Goal: Entertainment & Leisure: Consume media (video, audio)

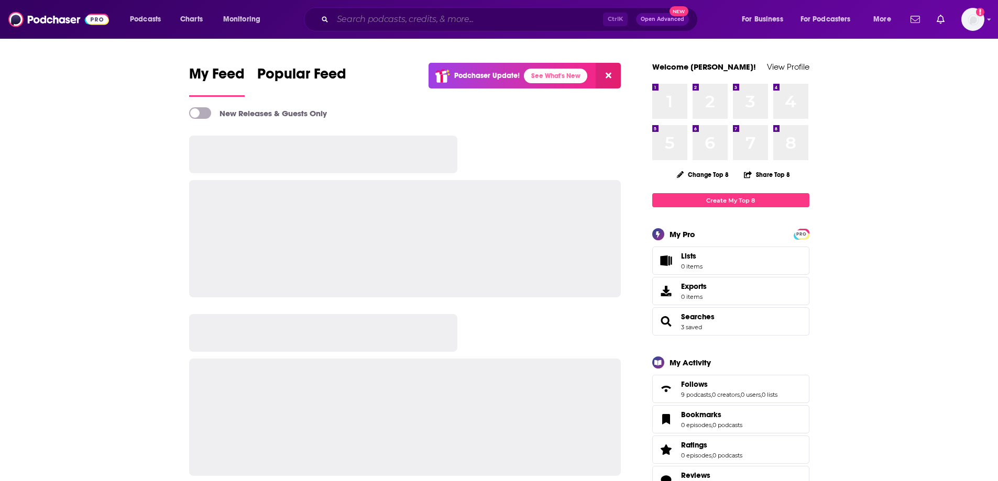
click at [471, 21] on input "Search podcasts, credits, & more..." at bounding box center [468, 19] width 270 height 17
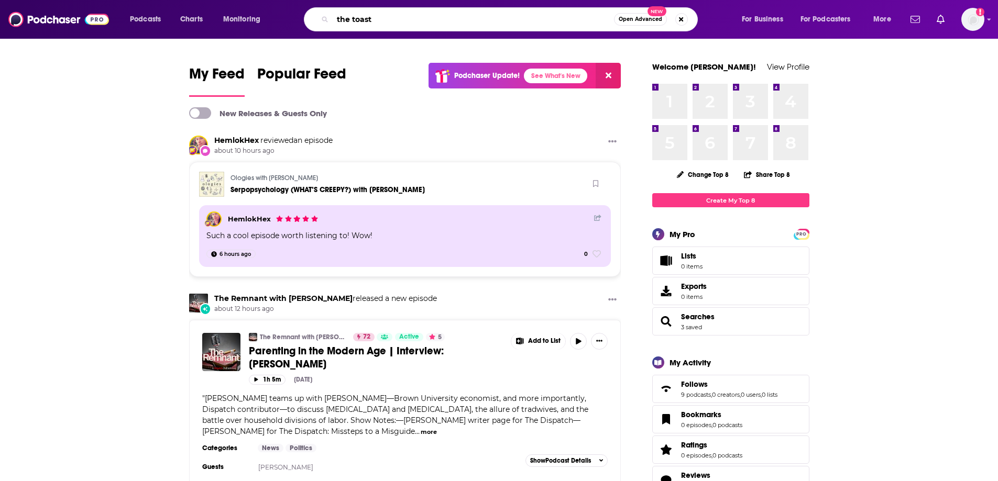
type input "the toast"
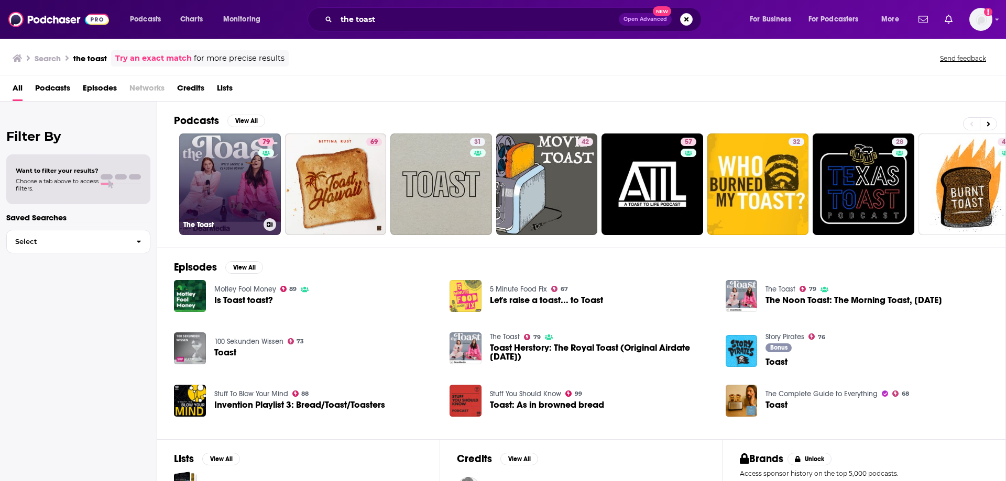
click at [243, 197] on link "79 The Toast" at bounding box center [230, 185] width 102 height 102
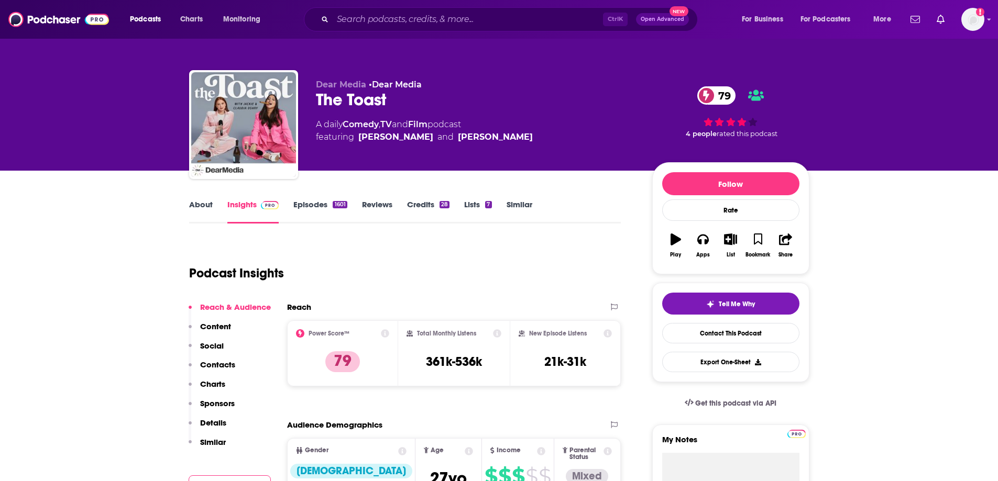
click at [312, 198] on div "About Insights Episodes 1601 Reviews Credits 28 Lists 7 Similar" at bounding box center [405, 211] width 432 height 26
click at [312, 203] on link "Episodes 1601" at bounding box center [319, 212] width 53 height 24
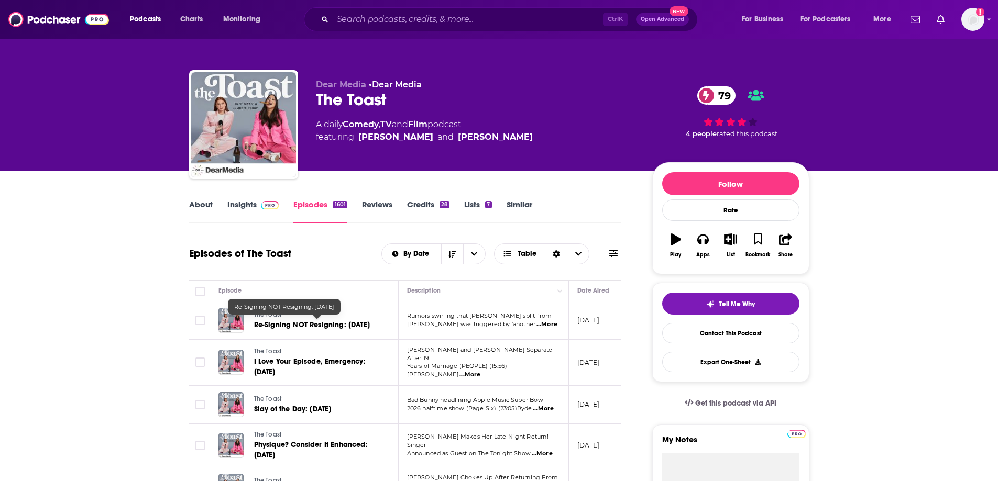
click at [291, 328] on span "Re-Signing NOT Resigning: [DATE]" at bounding box center [312, 325] width 116 height 9
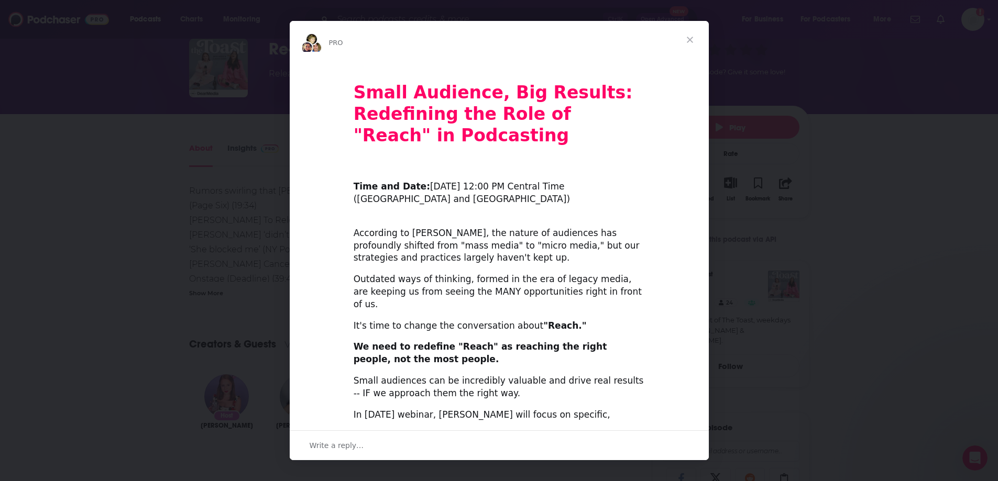
click at [702, 38] on span "Close" at bounding box center [690, 40] width 38 height 38
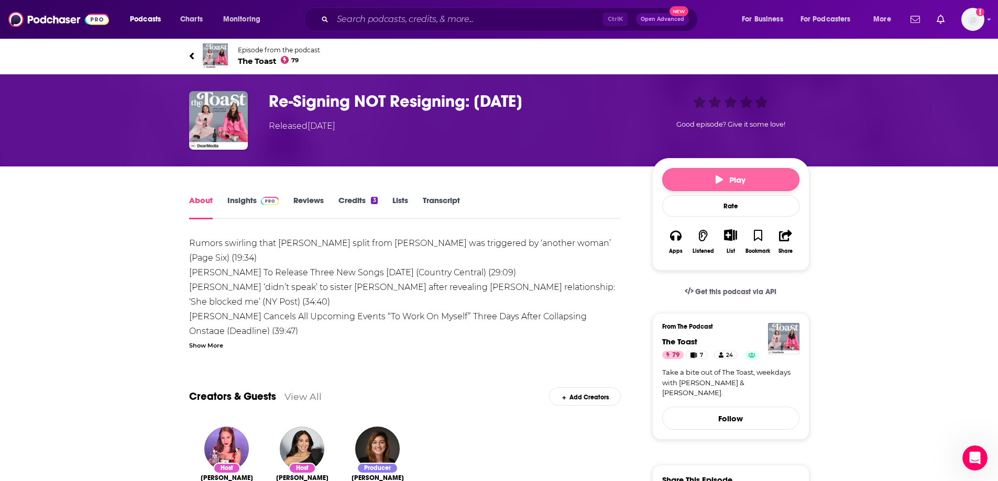
click at [714, 173] on button "Play" at bounding box center [730, 179] width 137 height 23
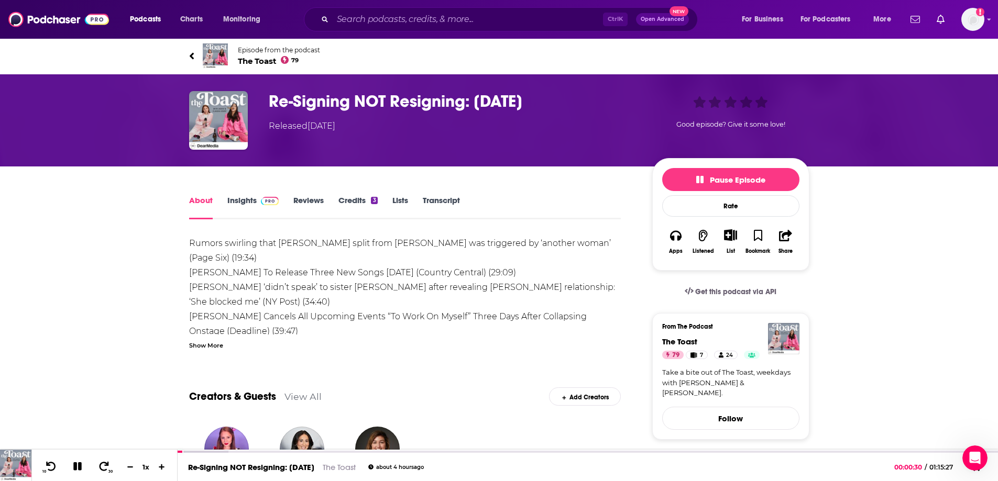
click at [479, 390] on div "Creators & Guests View All Add Creators" at bounding box center [405, 391] width 432 height 56
click at [80, 465] on icon at bounding box center [77, 467] width 8 height 8
